Goal: Find specific page/section: Find specific page/section

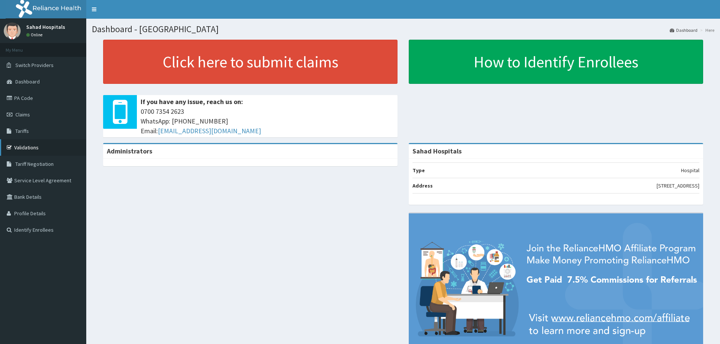
click at [45, 145] on link "Validations" at bounding box center [43, 147] width 86 height 16
click at [21, 97] on link "PA Code" at bounding box center [43, 98] width 86 height 16
